Goal: Navigation & Orientation: Find specific page/section

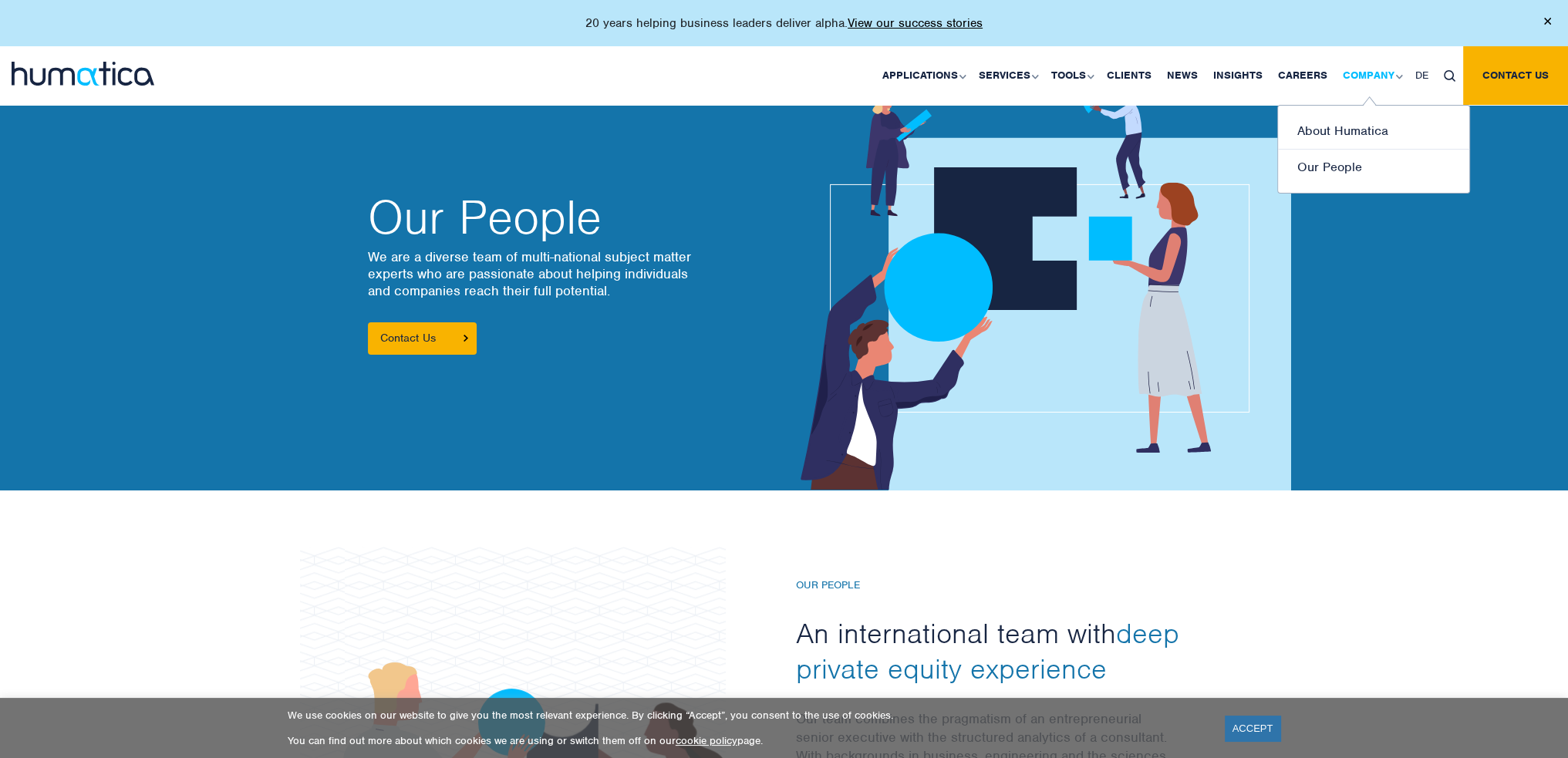
click at [1370, 79] on link "Company" at bounding box center [1371, 76] width 72 height 58
click at [1365, 131] on link "About Humatica" at bounding box center [1374, 131] width 191 height 37
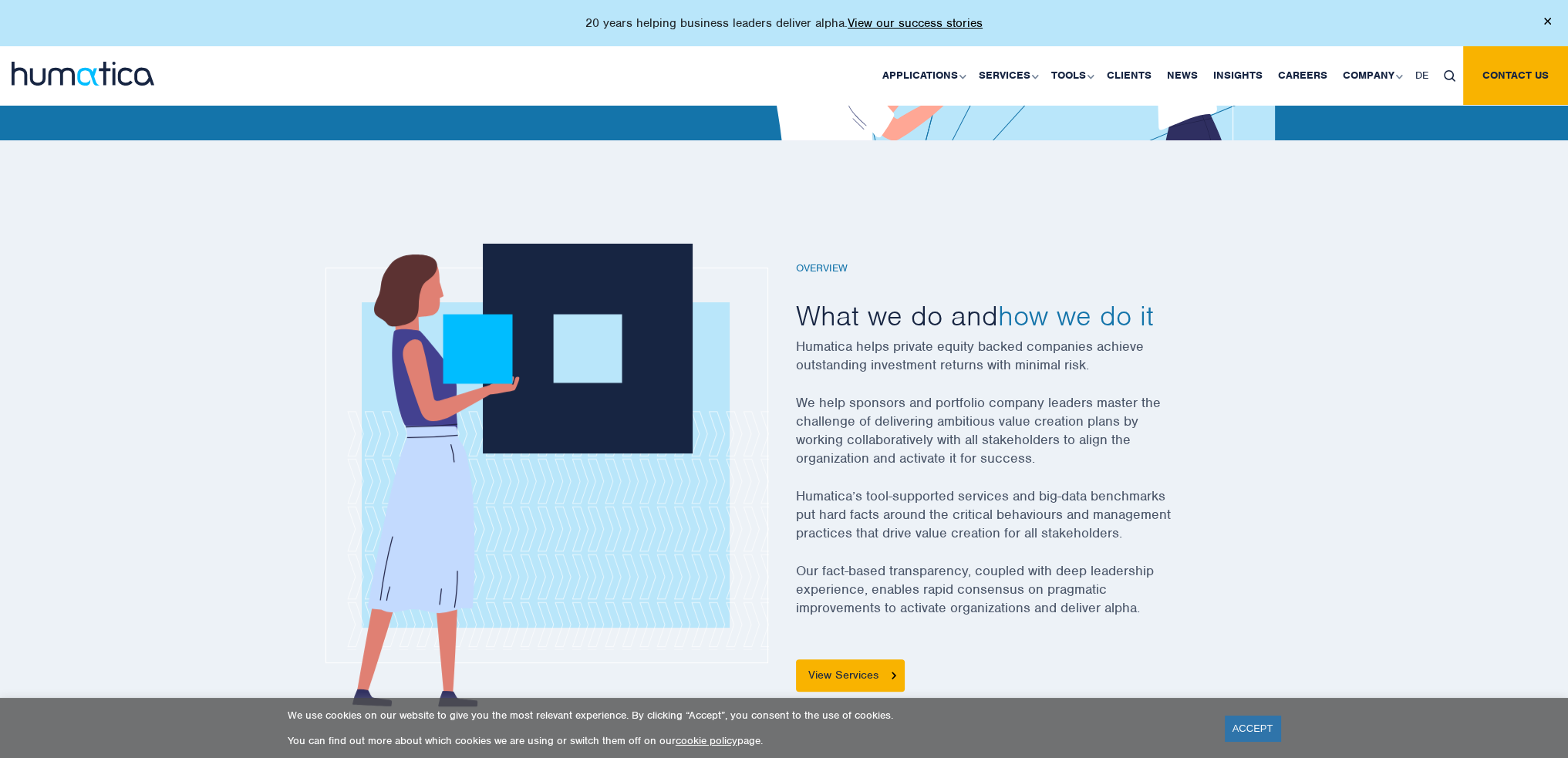
scroll to position [385, 0]
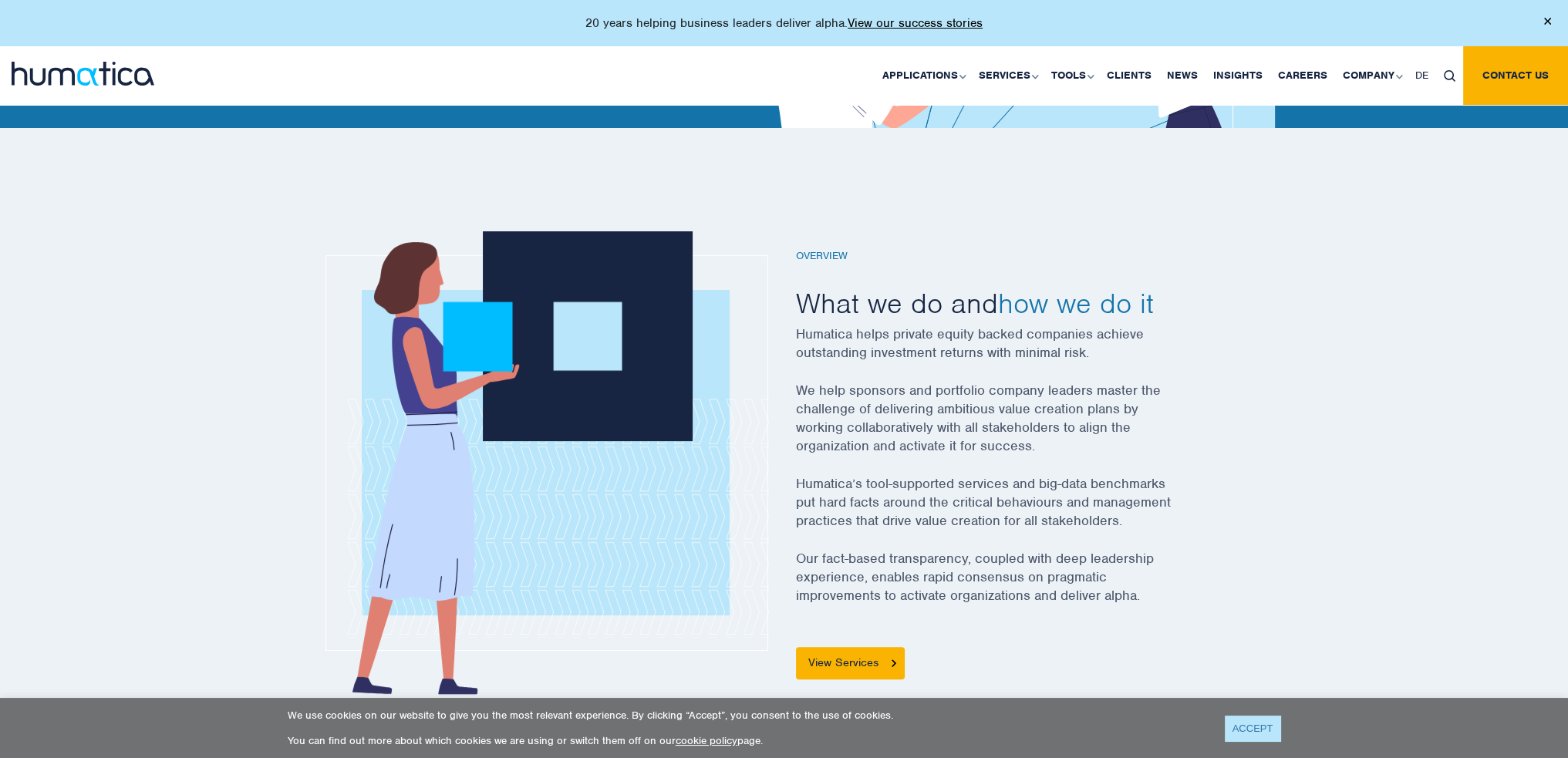
click at [1263, 733] on link "ACCEPT" at bounding box center [1253, 728] width 57 height 26
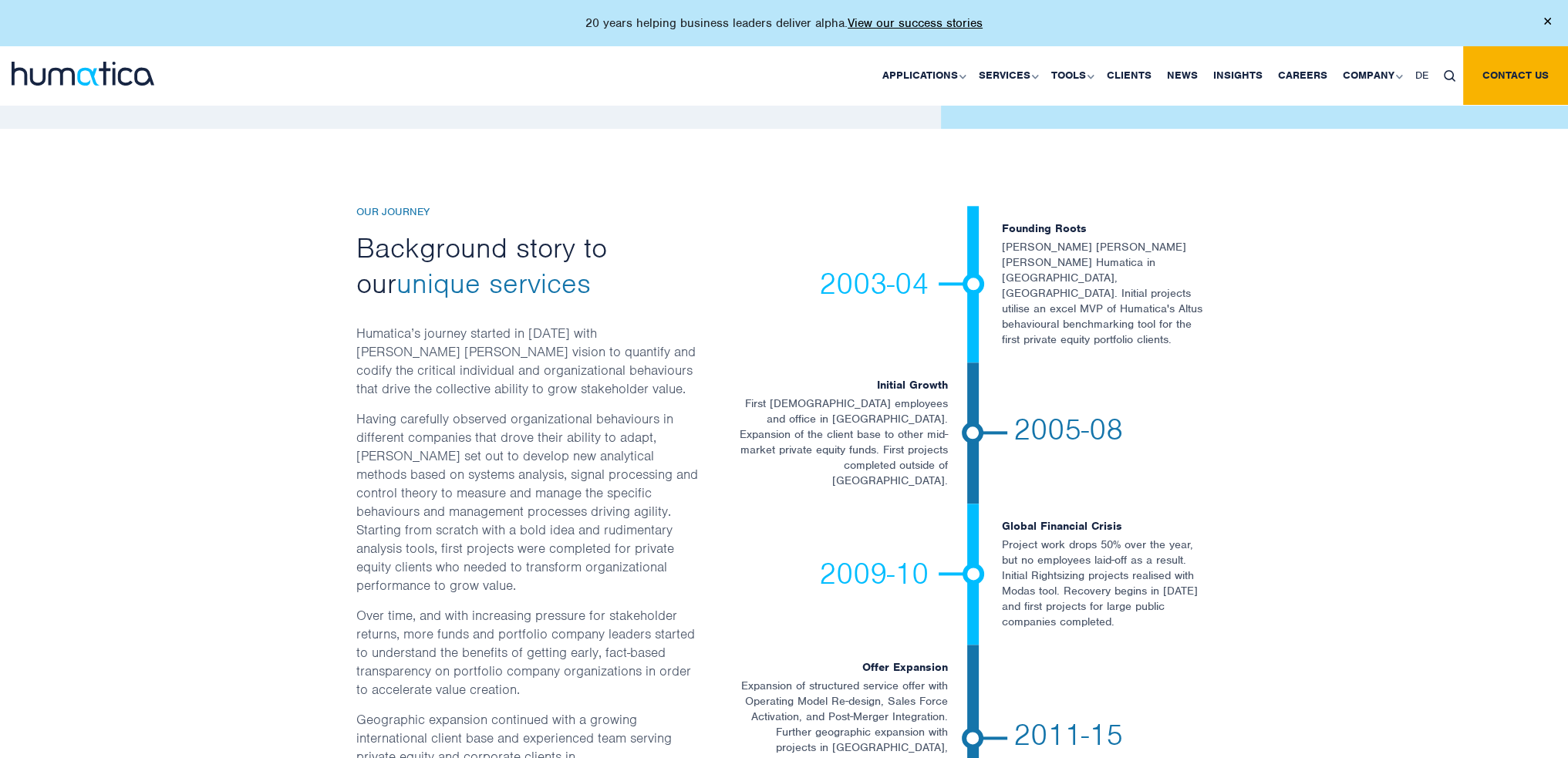
scroll to position [2468, 0]
